Goal: Information Seeking & Learning: Find specific fact

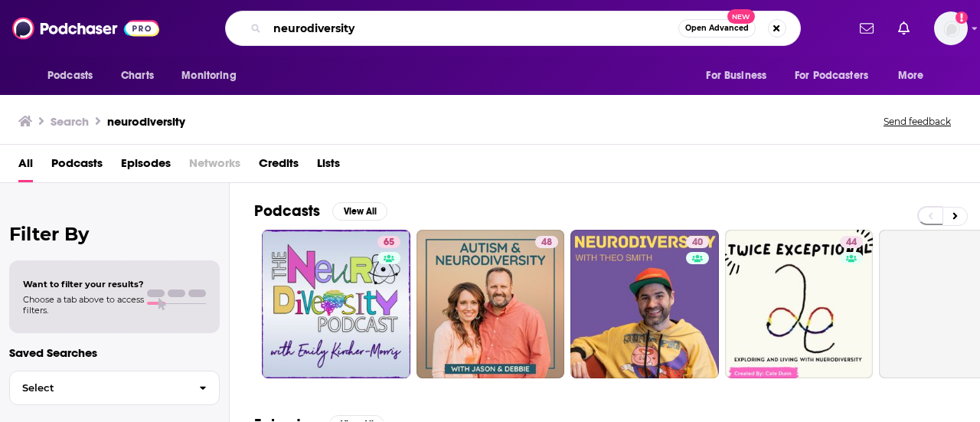
click at [456, 34] on input "neurodiversity" at bounding box center [472, 28] width 411 height 24
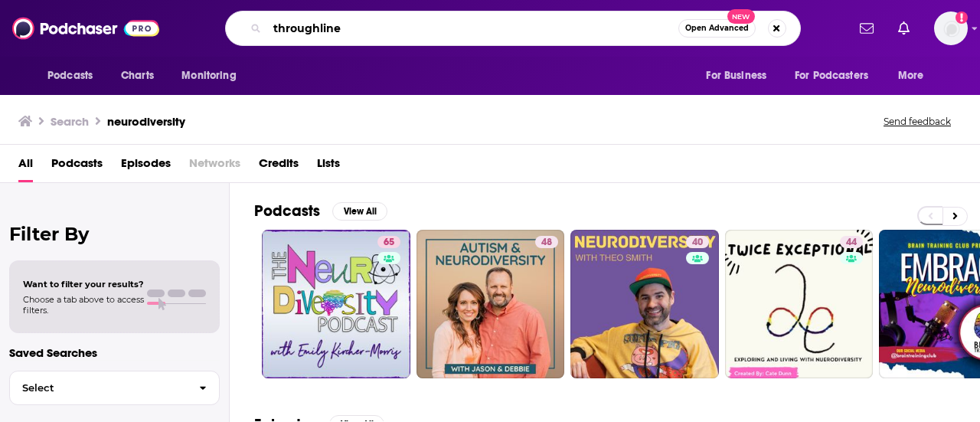
type input "throughline"
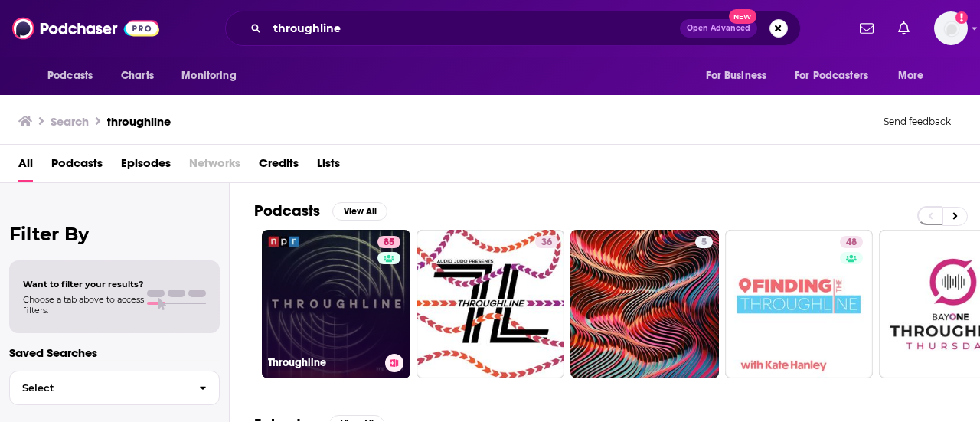
click at [351, 302] on link "85 Throughline" at bounding box center [336, 304] width 149 height 149
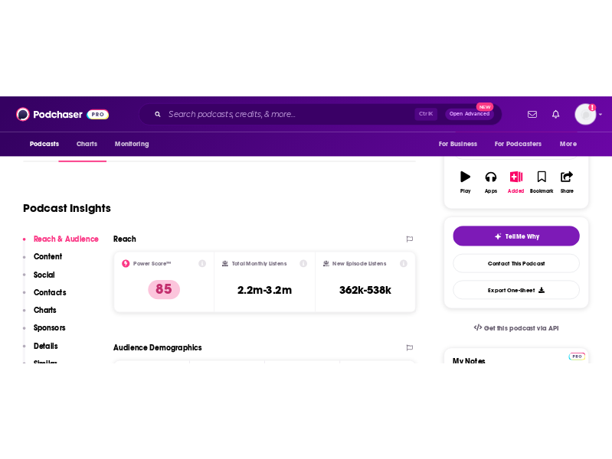
scroll to position [278, 0]
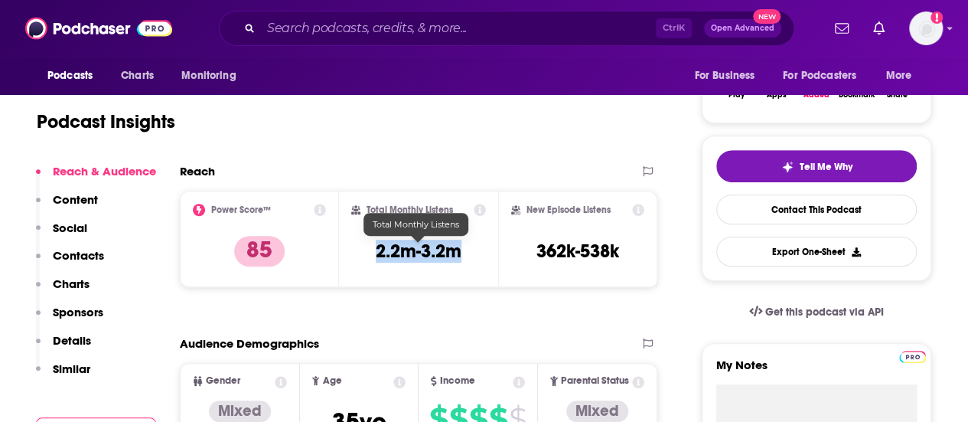
drag, startPoint x: 365, startPoint y: 256, endPoint x: 464, endPoint y: 260, distance: 98.8
click at [464, 260] on div "Total Monthly Listens 2.2m-3.2m" at bounding box center [418, 239] width 135 height 70
copy h3 "2.2m-3.2m"
